Goal: Check status: Check status

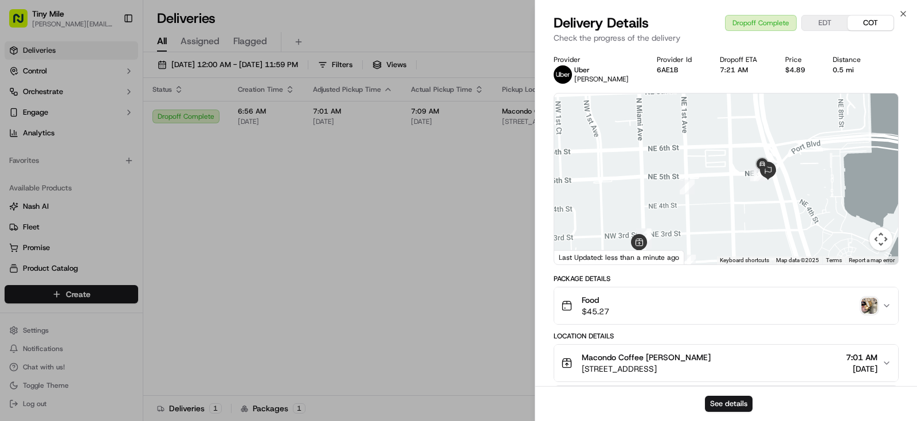
click at [463, 263] on body "Tiny Mile [PERSON_NAME][EMAIL_ADDRESS] Toggle Sidebar Deliveries Control Orches…" at bounding box center [458, 210] width 917 height 421
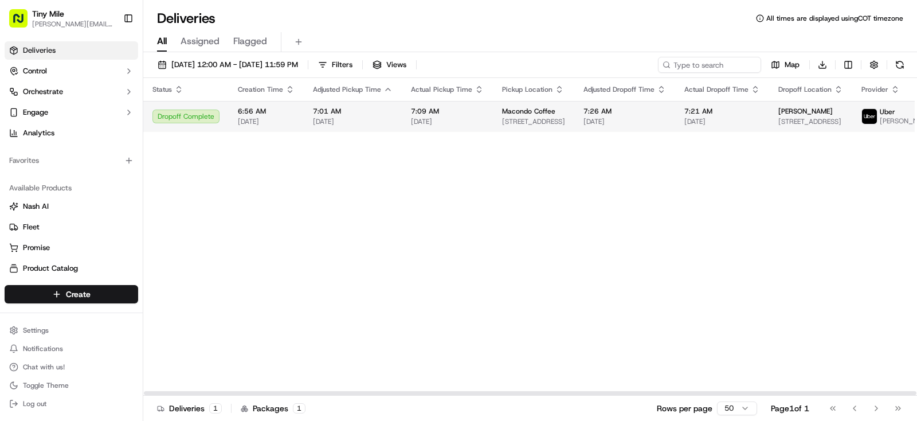
click at [621, 132] on td "7:26 AM [DATE]" at bounding box center [624, 116] width 101 height 31
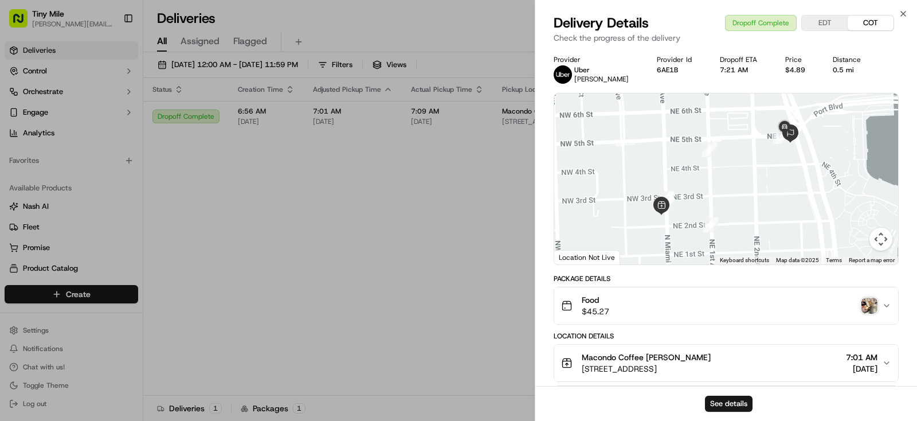
click at [872, 303] on img "button" at bounding box center [869, 305] width 16 height 16
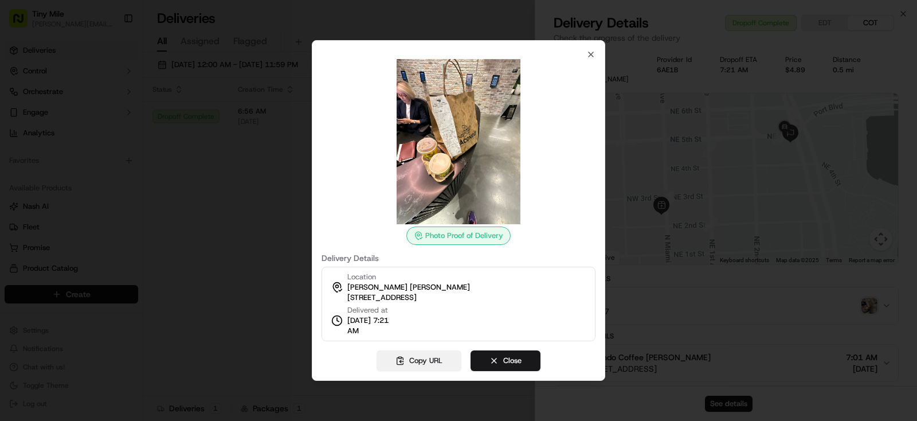
click at [425, 359] on button "Copy URL" at bounding box center [419, 360] width 85 height 21
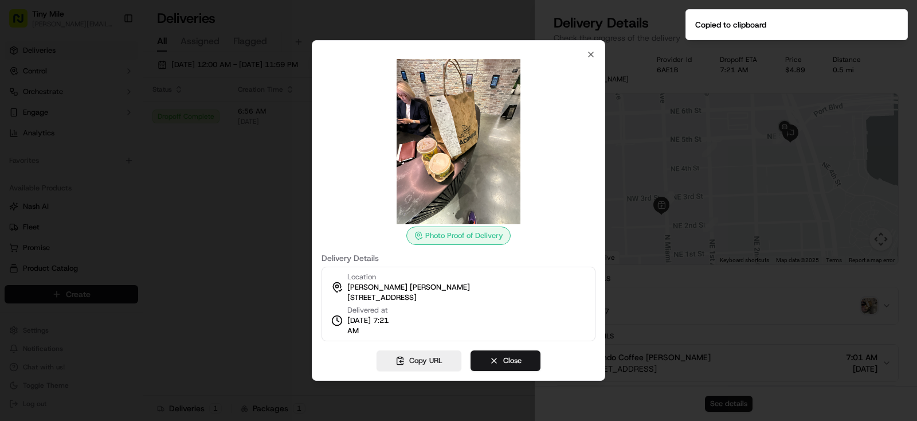
drag, startPoint x: 239, startPoint y: 221, endPoint x: 242, endPoint y: 226, distance: 6.4
click at [239, 222] on div at bounding box center [458, 210] width 917 height 421
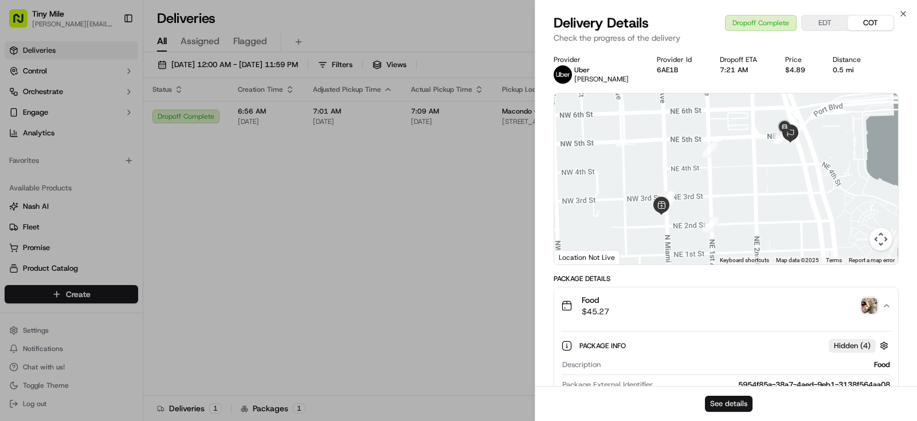
click at [732, 404] on button "See details" at bounding box center [729, 403] width 48 height 16
click at [311, 243] on body "Tiny Mile [PERSON_NAME][EMAIL_ADDRESS] Toggle Sidebar Deliveries Control Orches…" at bounding box center [458, 210] width 917 height 421
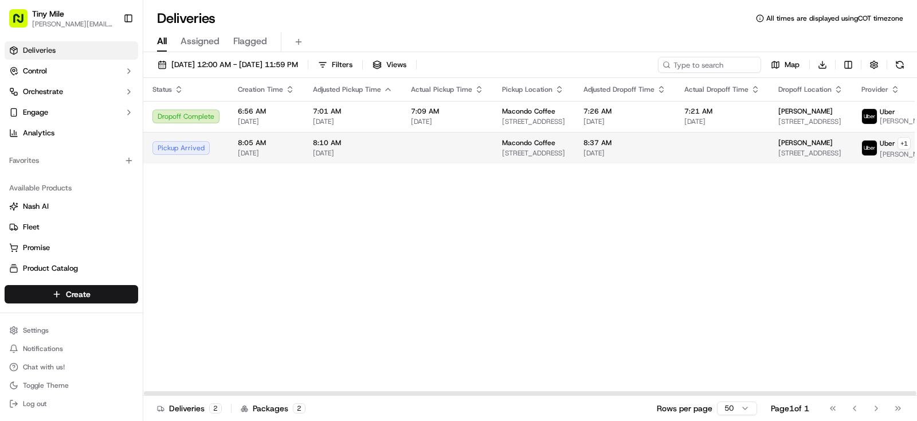
click at [559, 148] on td "Macondo Coffee [STREET_ADDRESS]" at bounding box center [533, 148] width 81 height 32
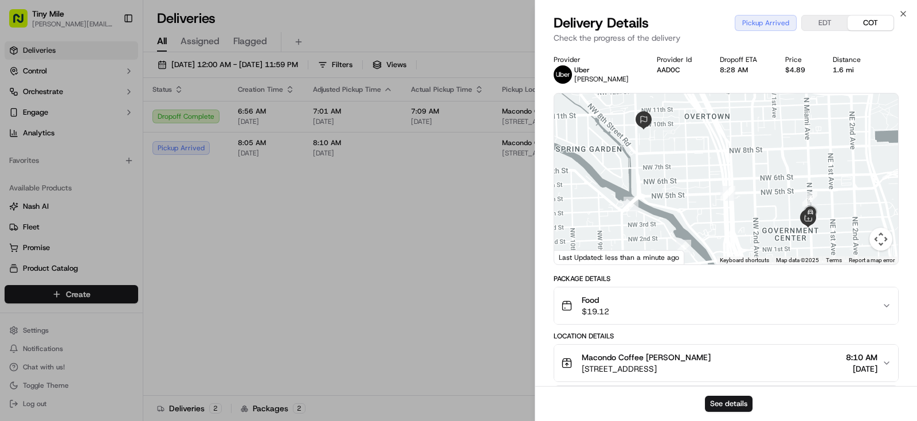
click at [437, 245] on body "Tiny Mile [PERSON_NAME][EMAIL_ADDRESS] Toggle Sidebar Deliveries Control Orches…" at bounding box center [458, 210] width 917 height 421
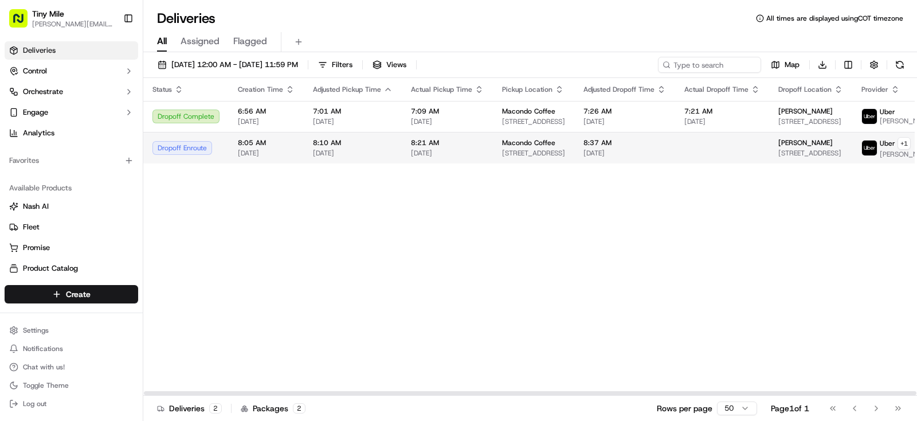
click at [675, 152] on td at bounding box center [722, 148] width 94 height 32
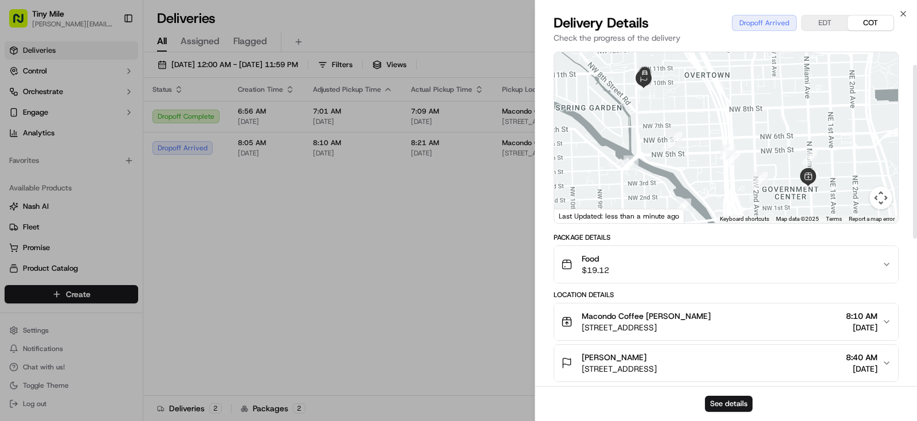
scroll to position [32, 0]
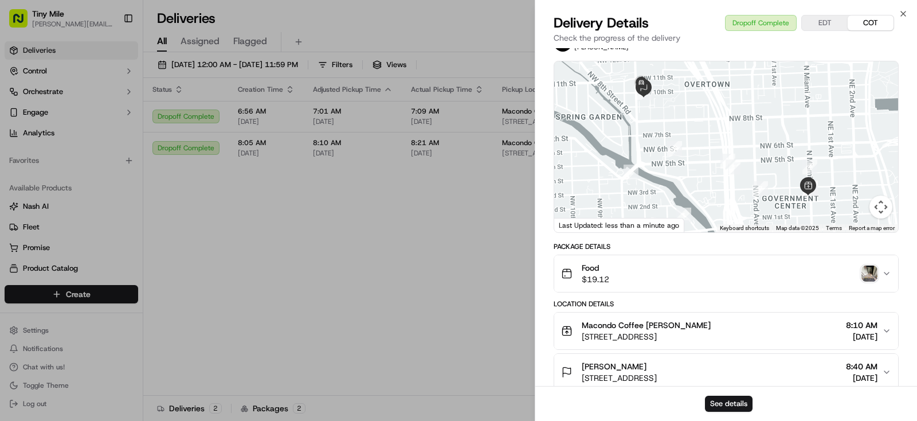
click at [870, 265] on img "button" at bounding box center [869, 273] width 16 height 16
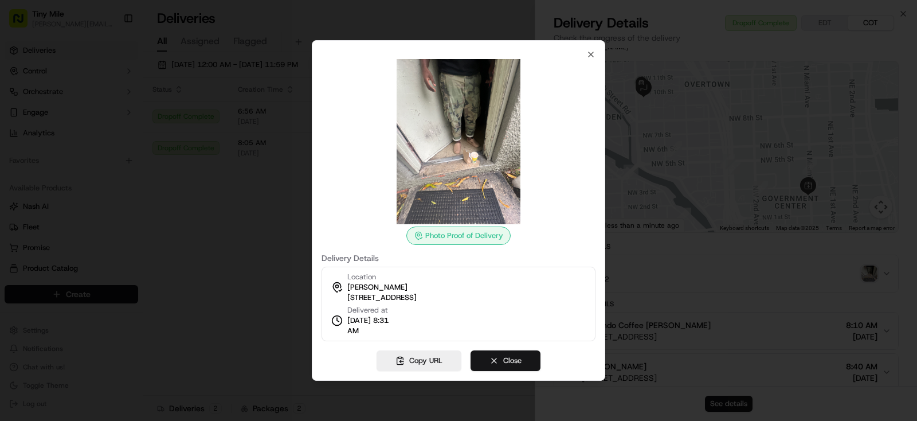
click at [507, 359] on button "Close" at bounding box center [506, 360] width 70 height 21
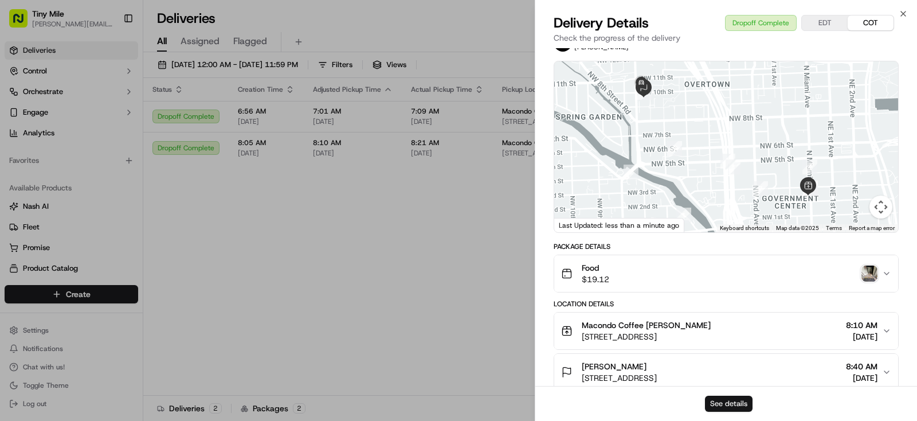
click at [719, 402] on button "See details" at bounding box center [729, 403] width 48 height 16
click at [369, 250] on body "Tiny Mile [PERSON_NAME][EMAIL_ADDRESS] Toggle Sidebar Deliveries Control Orches…" at bounding box center [458, 210] width 917 height 421
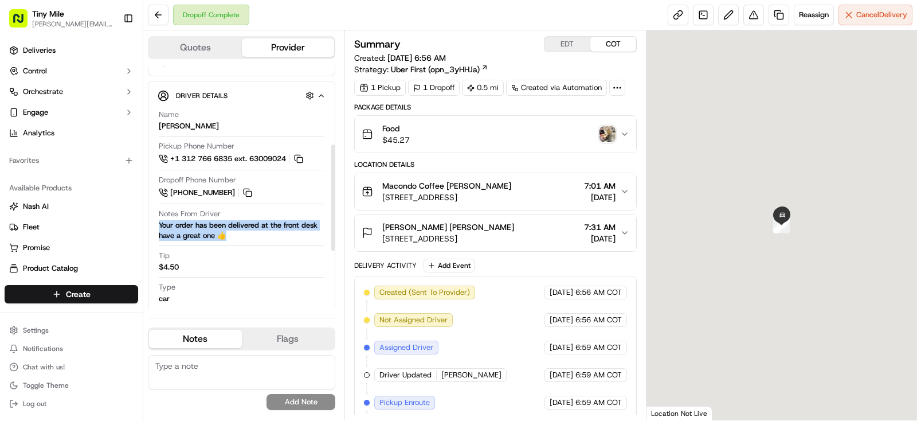
drag, startPoint x: 251, startPoint y: 230, endPoint x: 157, endPoint y: 222, distance: 94.3
click at [157, 222] on div "Driver Details Hidden ( 4 ) Name ABRAHAM O. Pickup Phone Number +1 312 766 6835…" at bounding box center [241, 260] width 187 height 359
